Goal: Communication & Community: Answer question/provide support

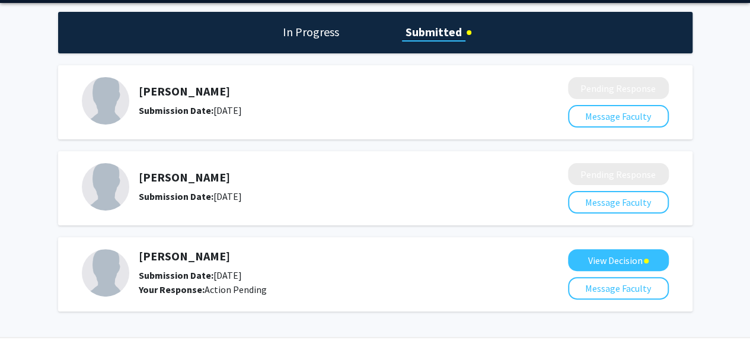
scroll to position [40, 0]
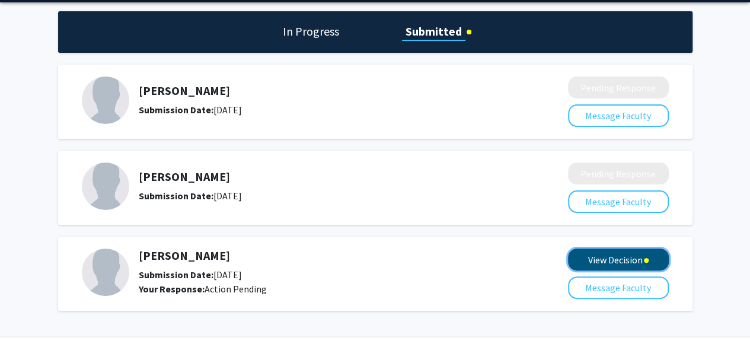
click at [581, 254] on button "View Decision" at bounding box center [618, 260] width 101 height 22
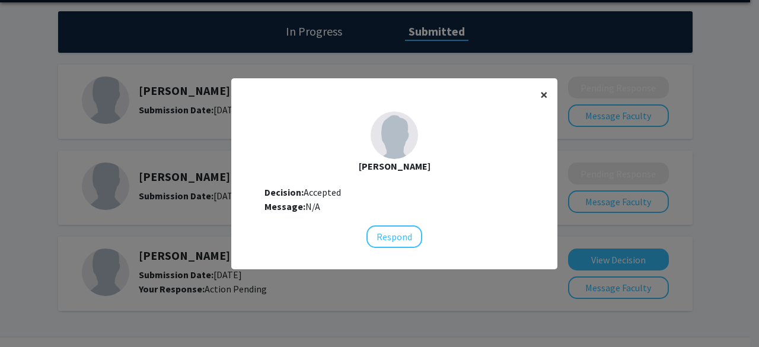
click at [545, 90] on button "×" at bounding box center [544, 94] width 27 height 33
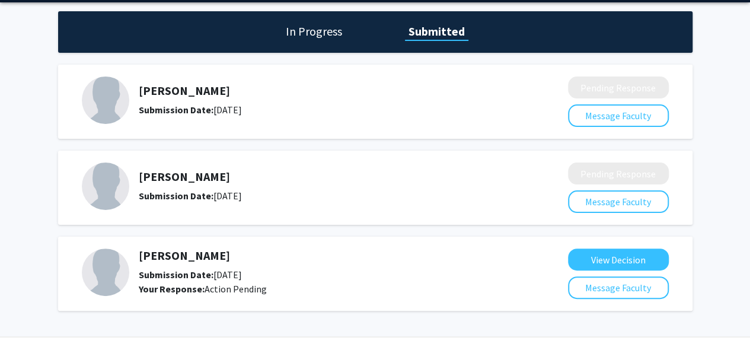
click at [317, 31] on h1 "In Progress" at bounding box center [313, 31] width 63 height 17
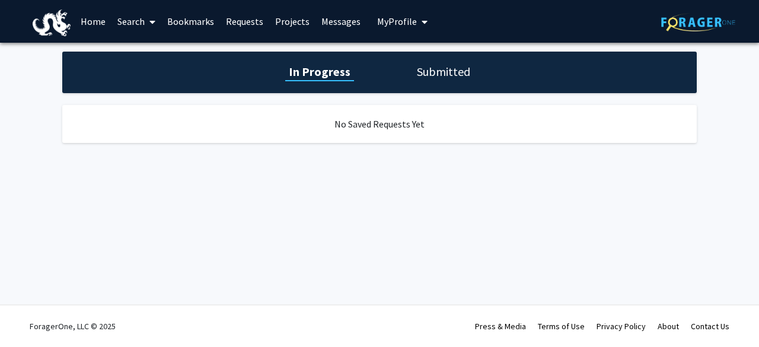
click at [437, 75] on h1 "Submitted" at bounding box center [444, 71] width 61 height 17
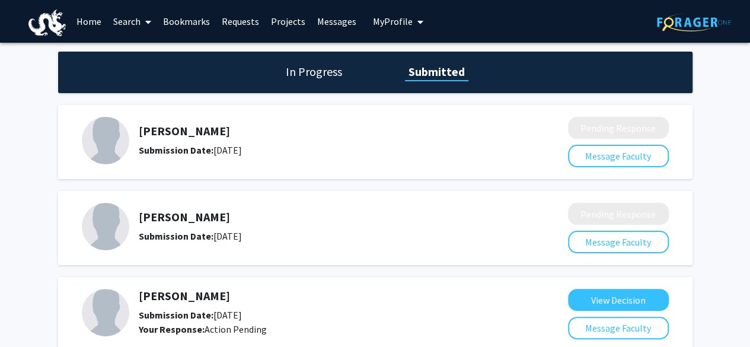
click at [209, 320] on b "Submission Date:" at bounding box center [176, 315] width 75 height 12
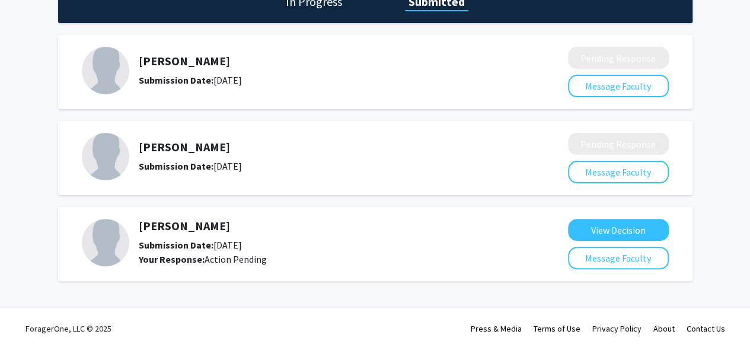
scroll to position [72, 0]
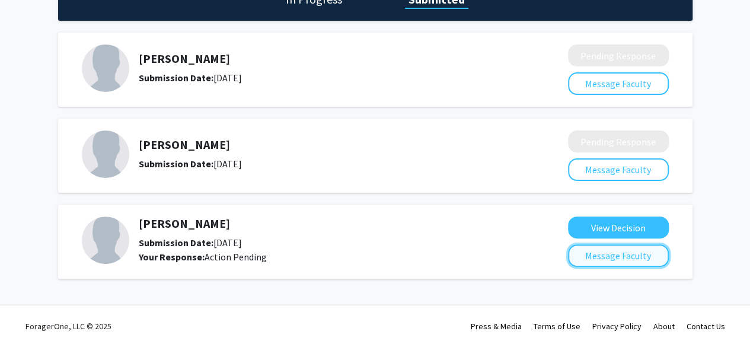
click at [570, 260] on button "Message Faculty" at bounding box center [618, 255] width 101 height 23
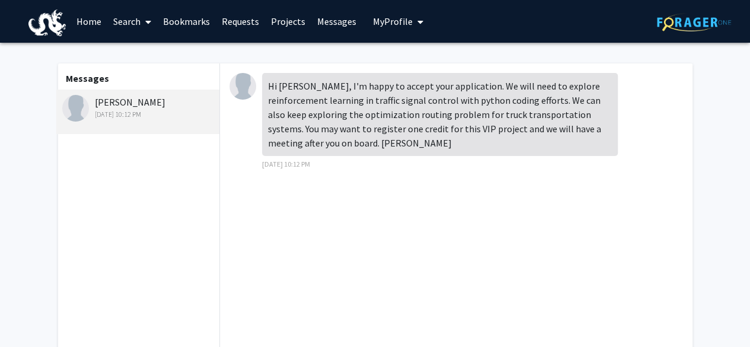
click at [371, 115] on div "Hi [PERSON_NAME], I'm happy to accept your application. We will need to explore…" at bounding box center [440, 114] width 356 height 83
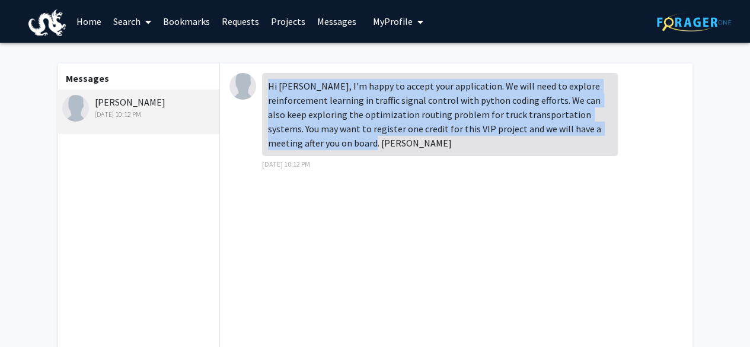
click at [371, 115] on div "Hi [PERSON_NAME], I'm happy to accept your application. We will need to explore…" at bounding box center [440, 114] width 356 height 83
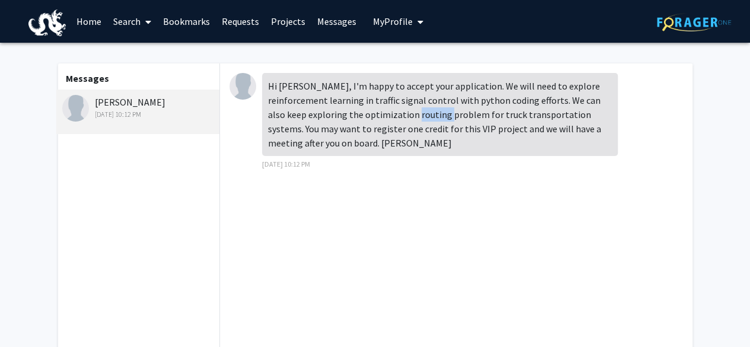
click at [371, 115] on div "Hi [PERSON_NAME], I'm happy to accept your application. We will need to explore…" at bounding box center [440, 114] width 356 height 83
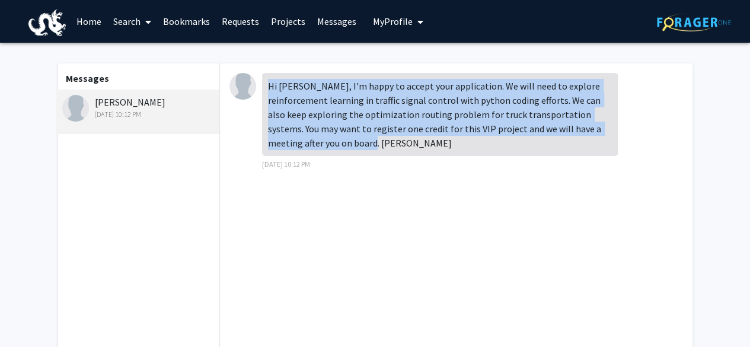
click at [371, 115] on div "Hi [PERSON_NAME], I'm happy to accept your application. We will need to explore…" at bounding box center [440, 114] width 356 height 83
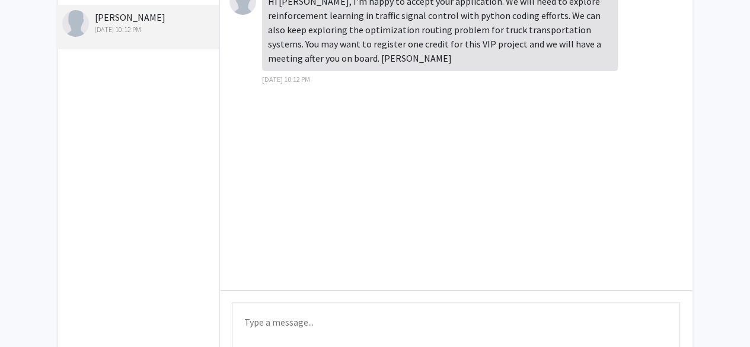
scroll to position [193, 0]
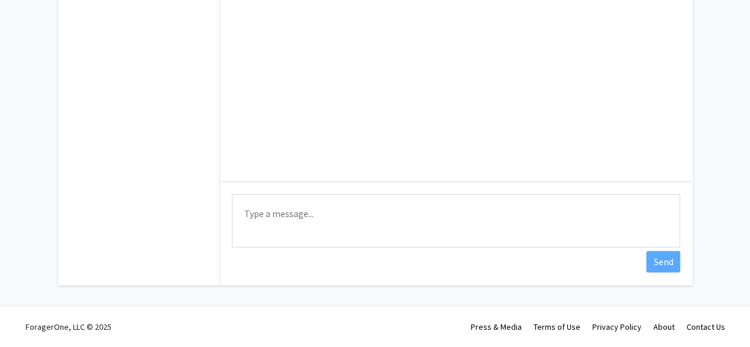
click at [355, 214] on textarea "Type a message" at bounding box center [456, 220] width 449 height 53
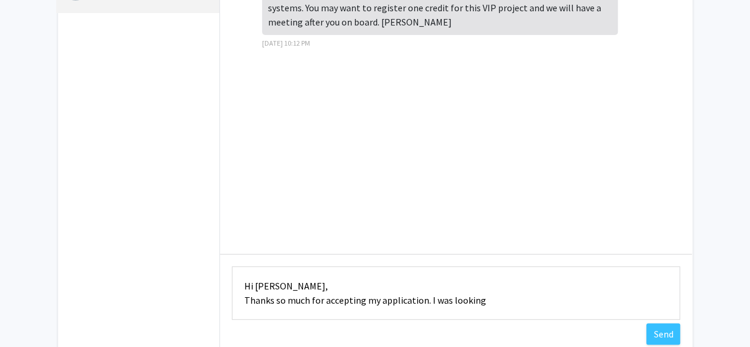
scroll to position [121, 0]
drag, startPoint x: 539, startPoint y: 307, endPoint x: 427, endPoint y: 301, distance: 112.3
click at [427, 301] on textarea "Hi [PERSON_NAME], Thanks so much for accepting my application. However, I could…" at bounding box center [456, 292] width 449 height 53
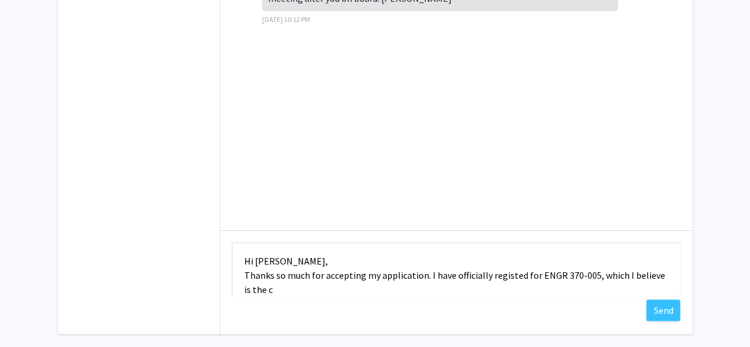
scroll to position [146, 0]
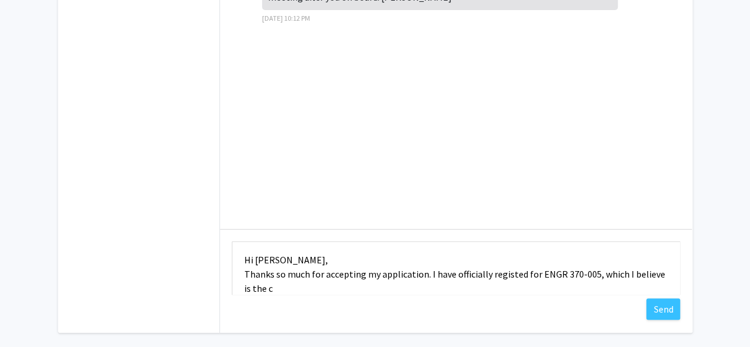
click at [518, 275] on textarea "Hi [PERSON_NAME], Thanks so much for accepting my application. I have officiall…" at bounding box center [456, 267] width 449 height 53
click at [508, 275] on textarea "Hi [PERSON_NAME], Thanks so much for accepting my application. I have officiall…" at bounding box center [456, 267] width 449 height 53
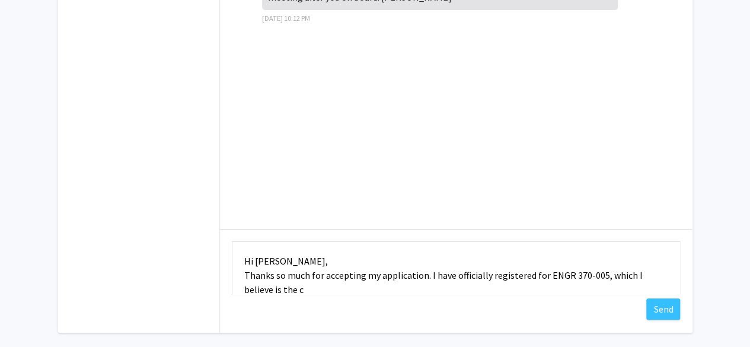
click at [499, 284] on textarea "Hi [PERSON_NAME], Thanks so much for accepting my application. I have officiall…" at bounding box center [456, 267] width 449 height 53
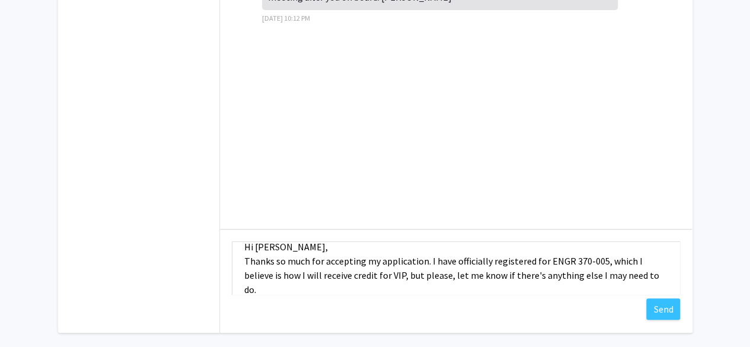
scroll to position [15, 0]
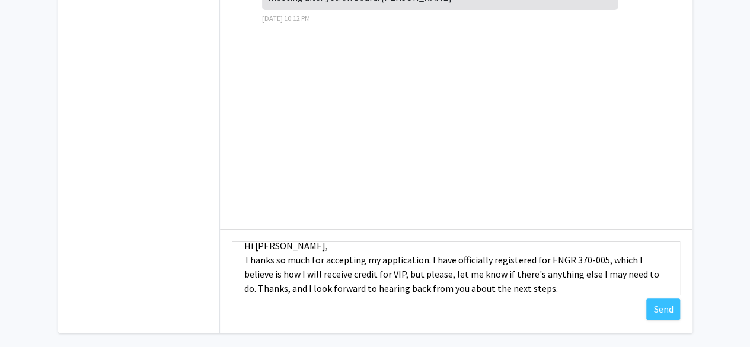
type textarea "Hi [PERSON_NAME], Thanks so much for accepting my application. I have officiall…"
click at [489, 254] on textarea "Hi [PERSON_NAME], Thanks so much for accepting my application. I have officiall…" at bounding box center [456, 267] width 449 height 53
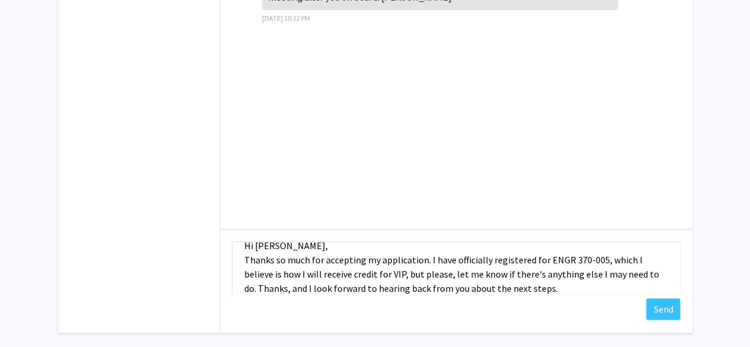
click at [489, 254] on textarea "Hi [PERSON_NAME], Thanks so much for accepting my application. I have officiall…" at bounding box center [456, 267] width 449 height 53
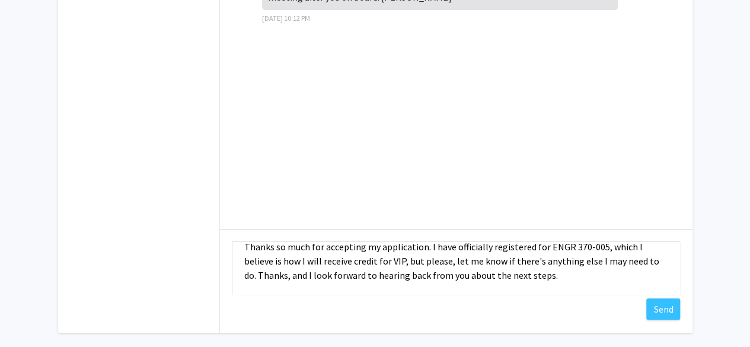
click at [491, 262] on textarea "Hi [PERSON_NAME], Thanks so much for accepting my application. I have officiall…" at bounding box center [456, 267] width 449 height 53
click at [657, 315] on button "Send" at bounding box center [664, 308] width 34 height 21
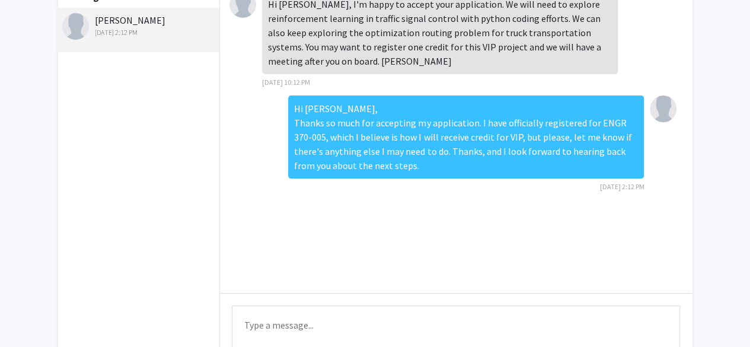
scroll to position [82, 0]
click at [548, 162] on div "Hi [PERSON_NAME], Thanks so much for accepting my application. I have officiall…" at bounding box center [466, 136] width 356 height 83
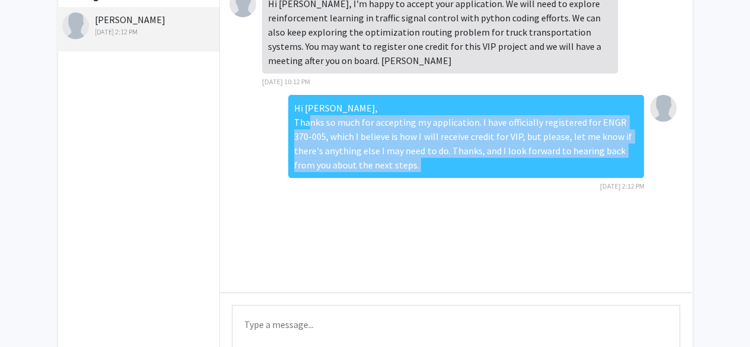
click at [548, 162] on div "Hi [PERSON_NAME], Thanks so much for accepting my application. I have officiall…" at bounding box center [466, 136] width 356 height 83
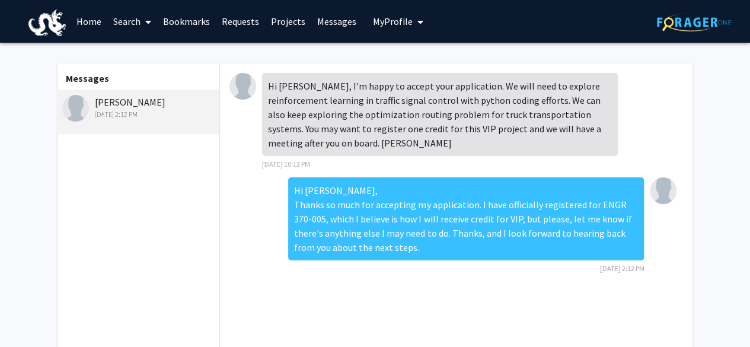
click at [326, 106] on div "Hi [PERSON_NAME], I'm happy to accept your application. We will need to explore…" at bounding box center [440, 114] width 356 height 83
